Goal: Task Accomplishment & Management: Manage account settings

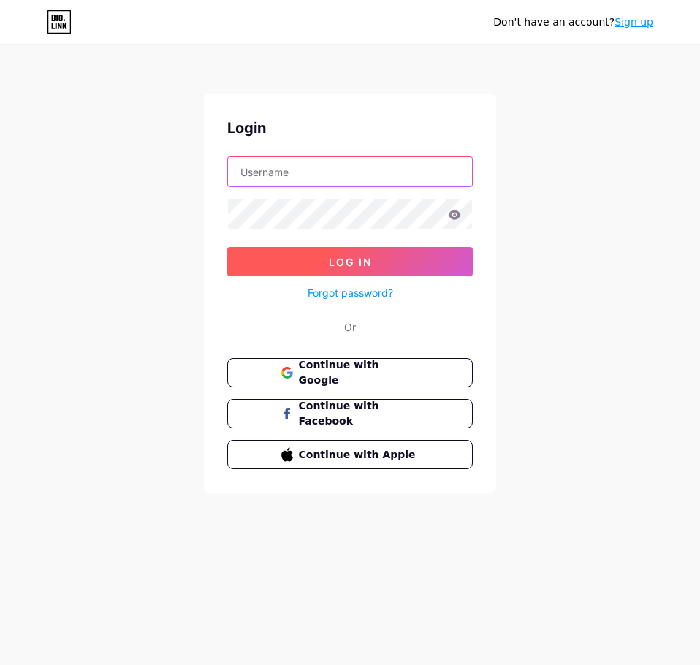
type input "[EMAIL_ADDRESS][DOMAIN_NAME]"
click at [347, 256] on span "Log In" at bounding box center [350, 262] width 43 height 12
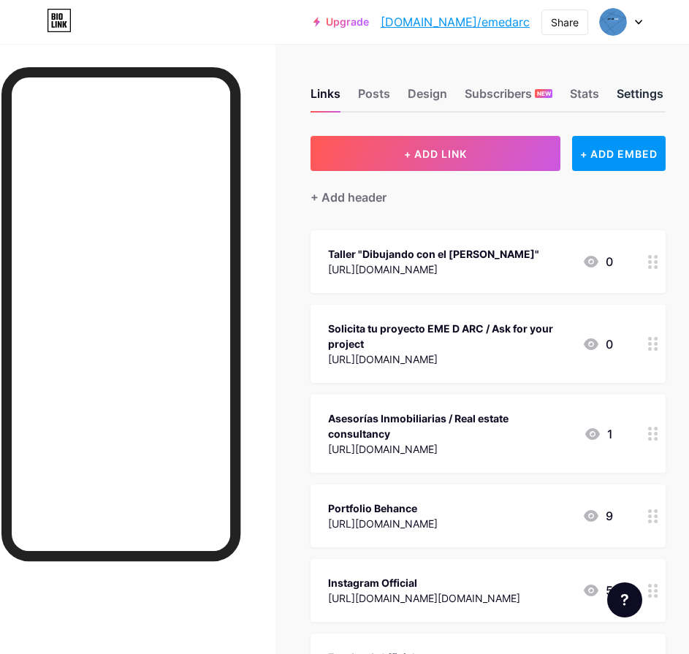
click at [644, 99] on div "Settings" at bounding box center [640, 98] width 47 height 26
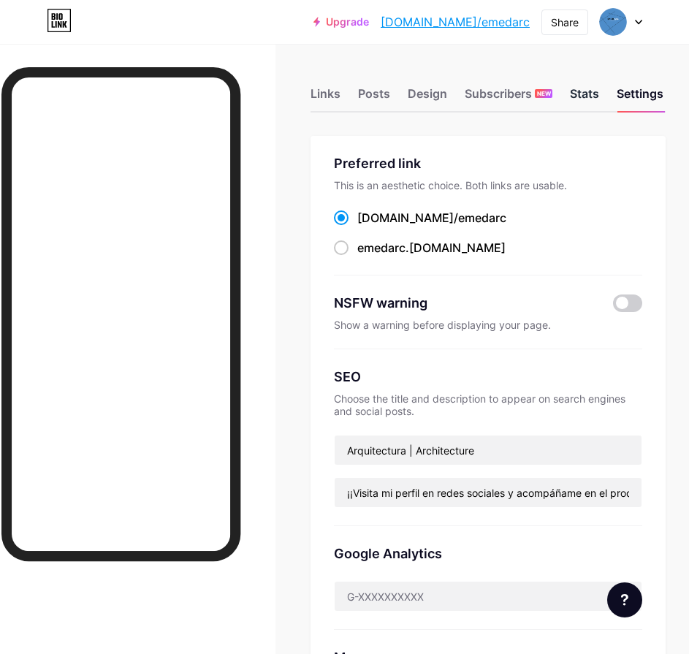
click at [586, 98] on div "Stats" at bounding box center [584, 98] width 29 height 26
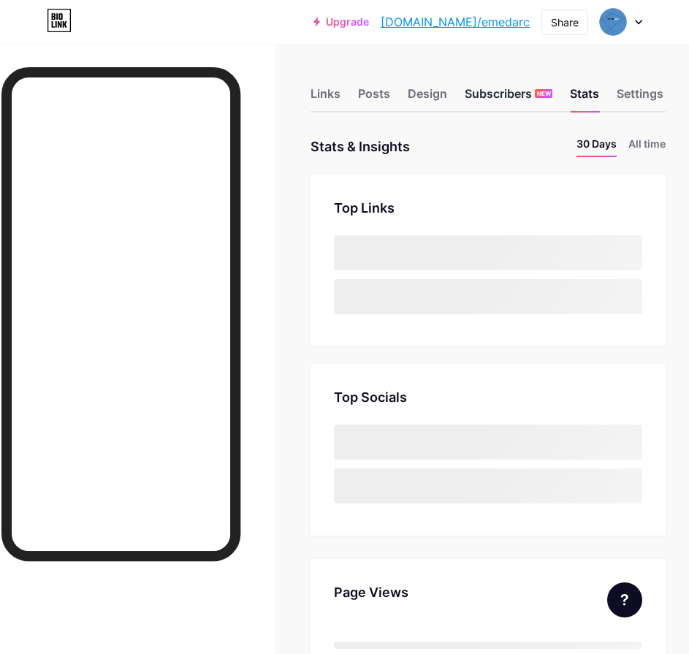
click at [508, 94] on div "Subscribers NEW" at bounding box center [509, 98] width 88 height 26
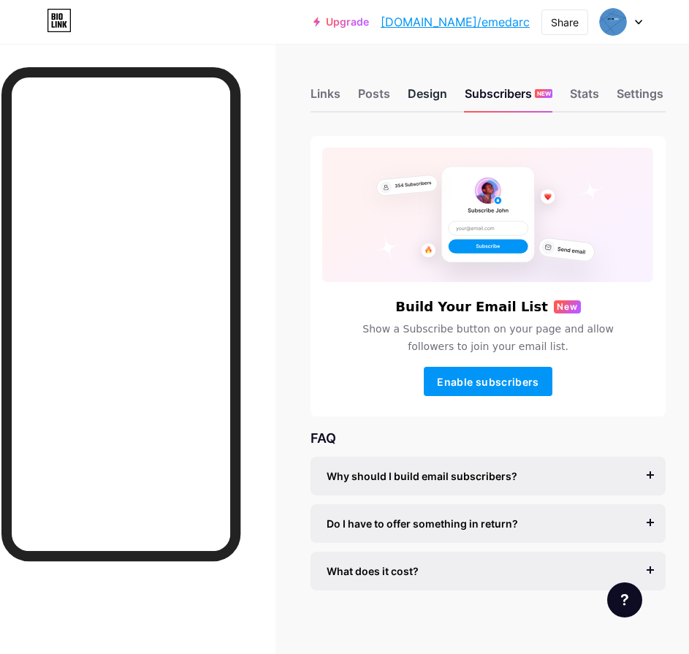
click at [425, 89] on div "Design" at bounding box center [427, 98] width 39 height 26
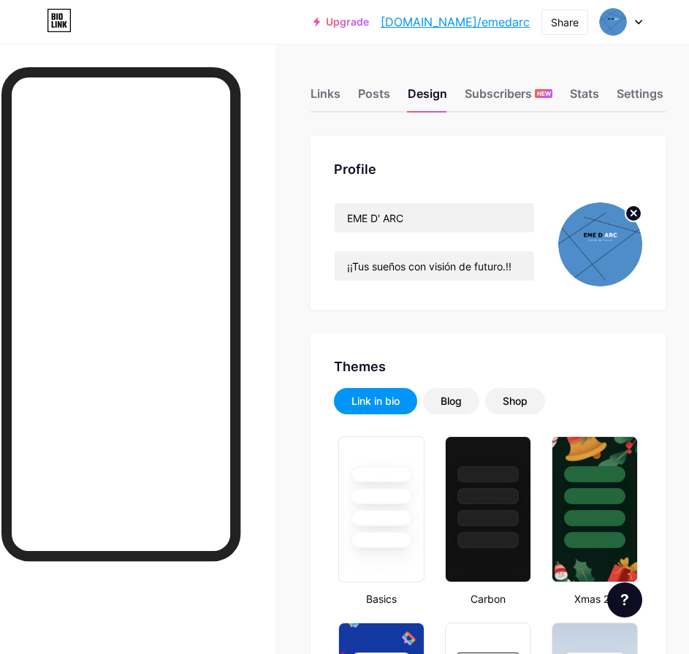
type input "#4e8dca"
type input "#cfcccc"
type input "#ffffff"
click at [638, 21] on icon at bounding box center [638, 22] width 7 height 5
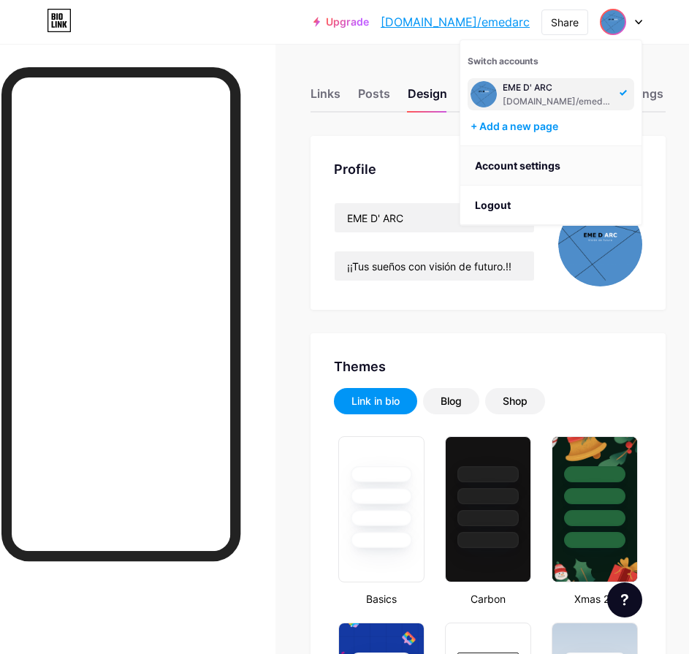
click at [503, 169] on link "Account settings" at bounding box center [550, 165] width 181 height 39
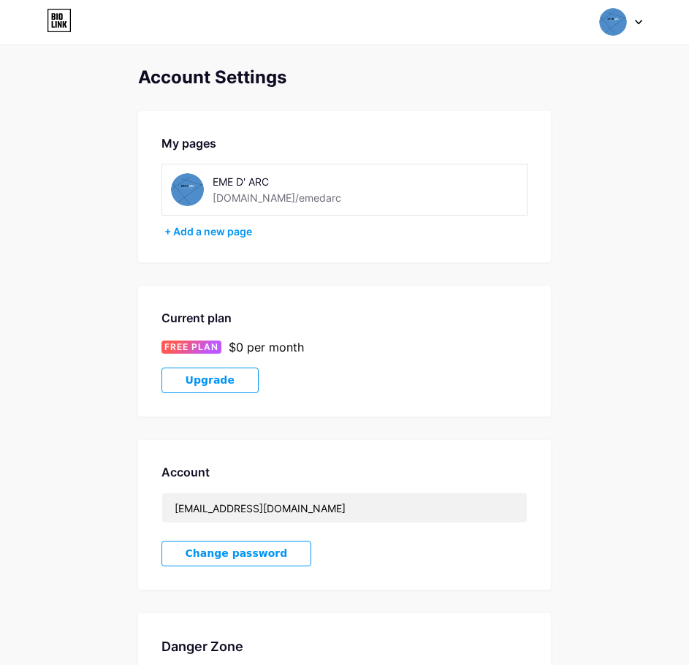
click at [186, 186] on img at bounding box center [187, 189] width 33 height 33
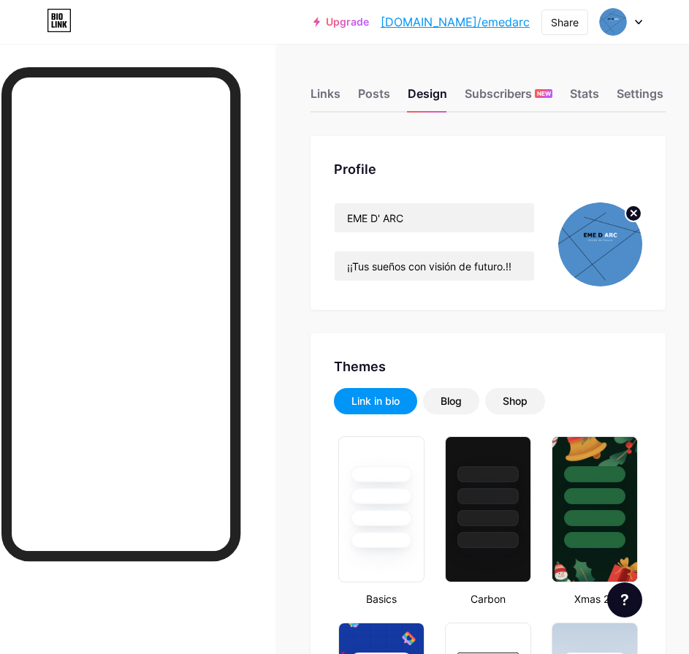
type input "#4e8dca"
type input "#cfcccc"
type input "#ffffff"
click at [375, 103] on div "Posts" at bounding box center [374, 98] width 32 height 26
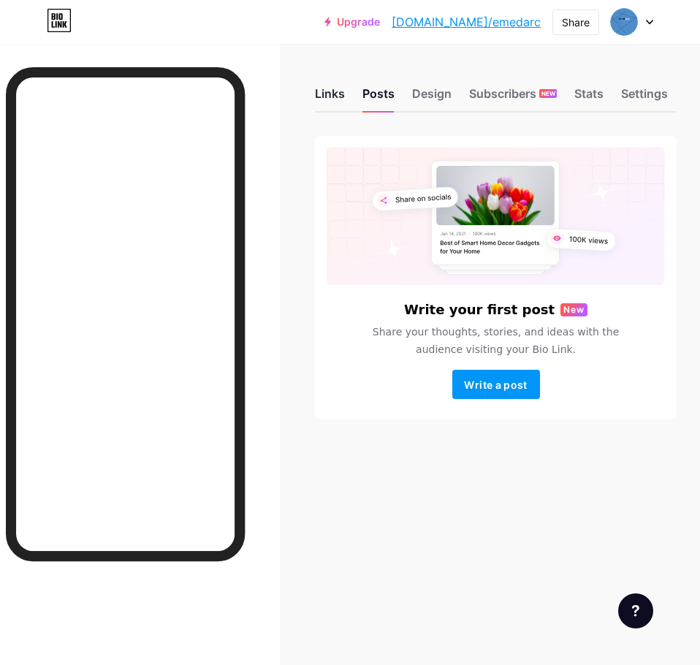
click at [329, 94] on div "Links" at bounding box center [330, 98] width 30 height 26
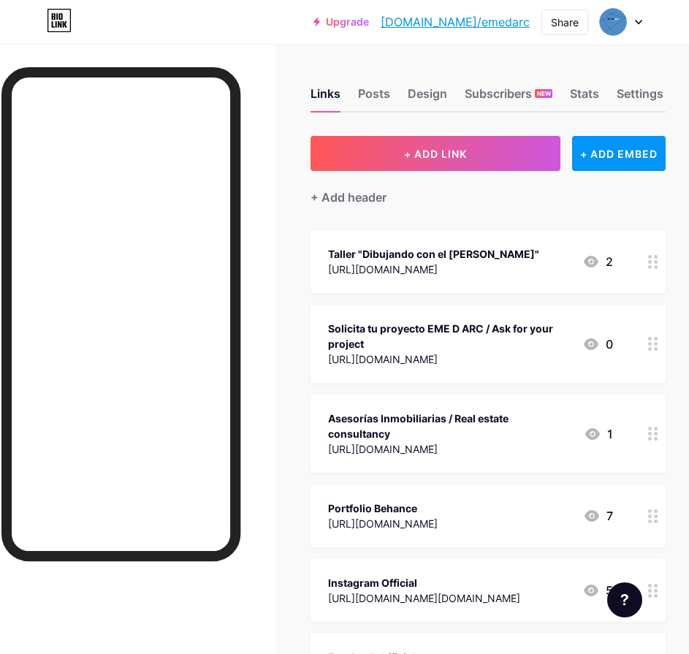
click at [524, 267] on div "[URL][DOMAIN_NAME]" at bounding box center [433, 269] width 211 height 15
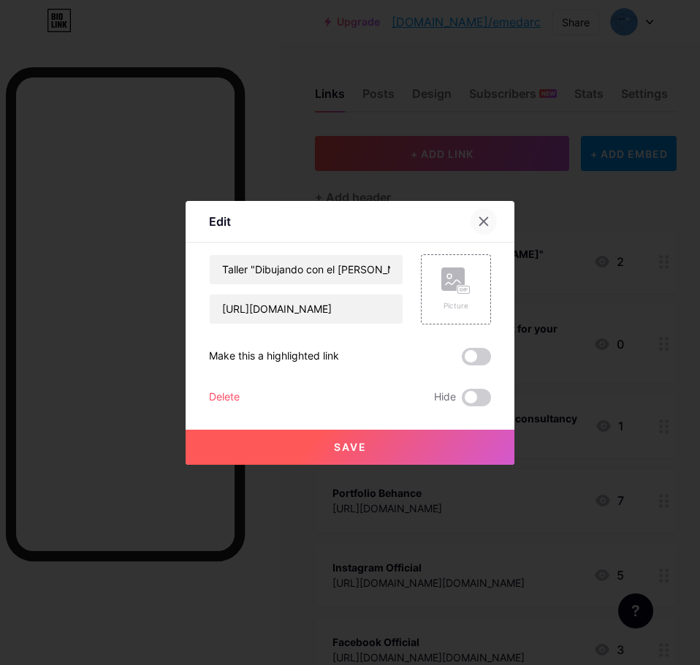
click at [478, 219] on icon at bounding box center [484, 222] width 12 height 12
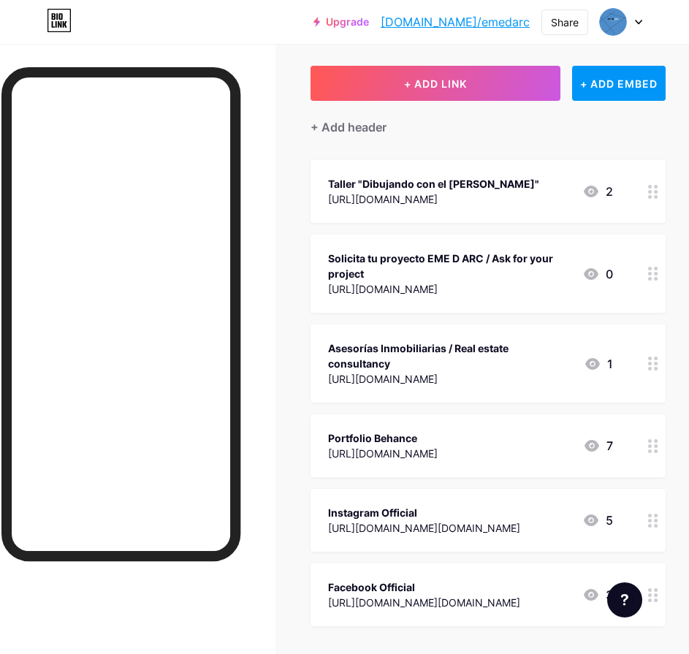
scroll to position [73, 0]
